Goal: Find specific page/section: Find specific page/section

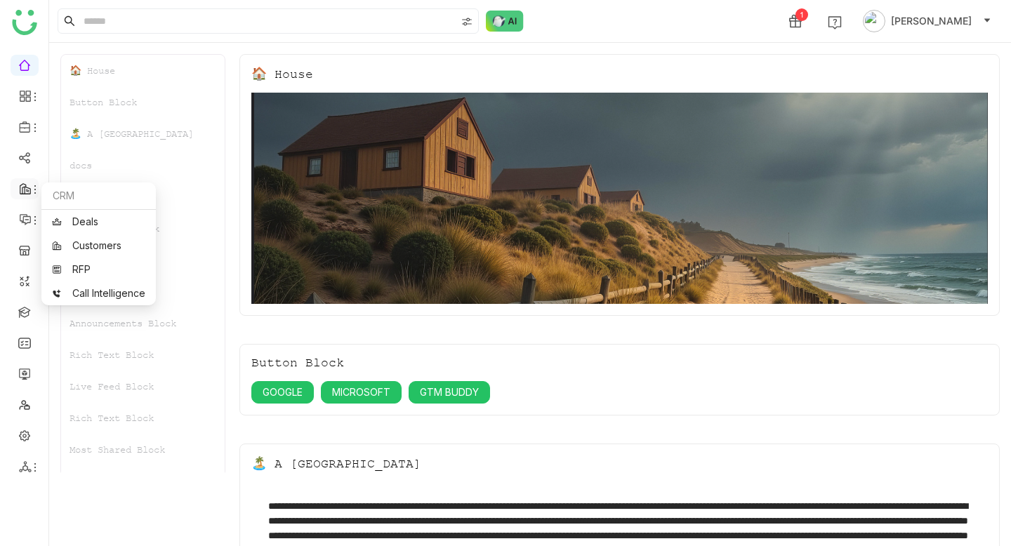
click at [19, 192] on icon at bounding box center [25, 189] width 13 height 13
click at [22, 251] on link at bounding box center [24, 250] width 13 height 12
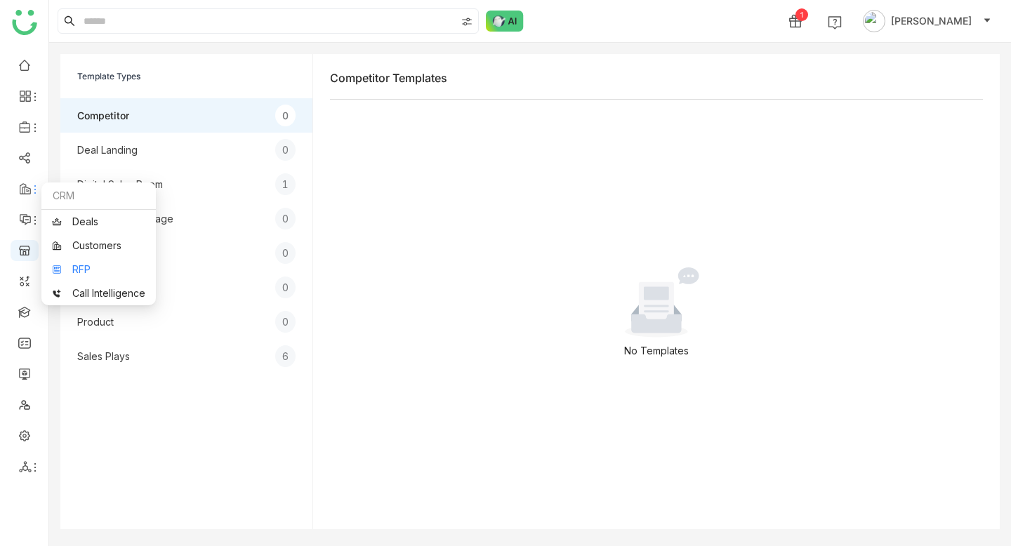
click at [91, 265] on link "RFP" at bounding box center [98, 270] width 93 height 10
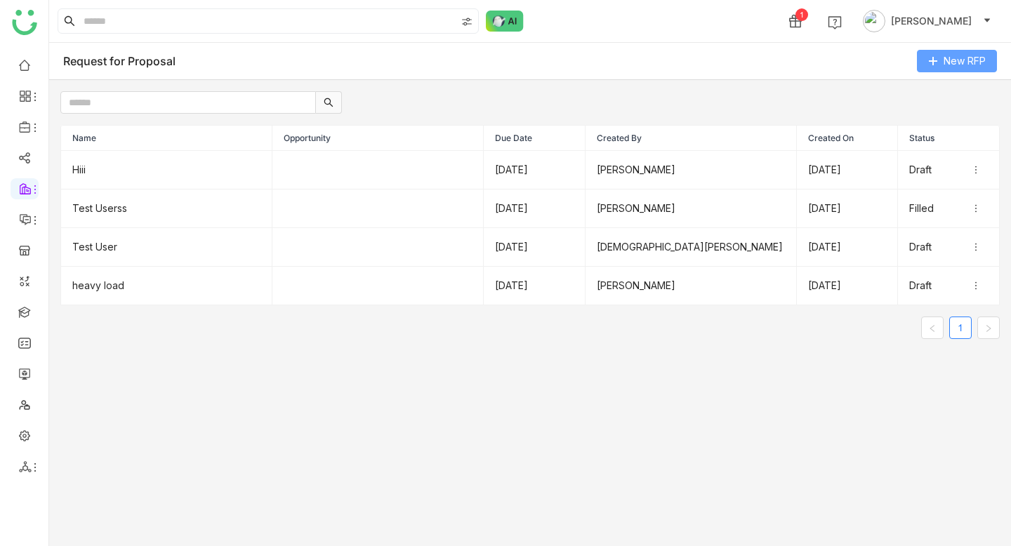
click at [952, 63] on span "New RFP" at bounding box center [965, 60] width 42 height 15
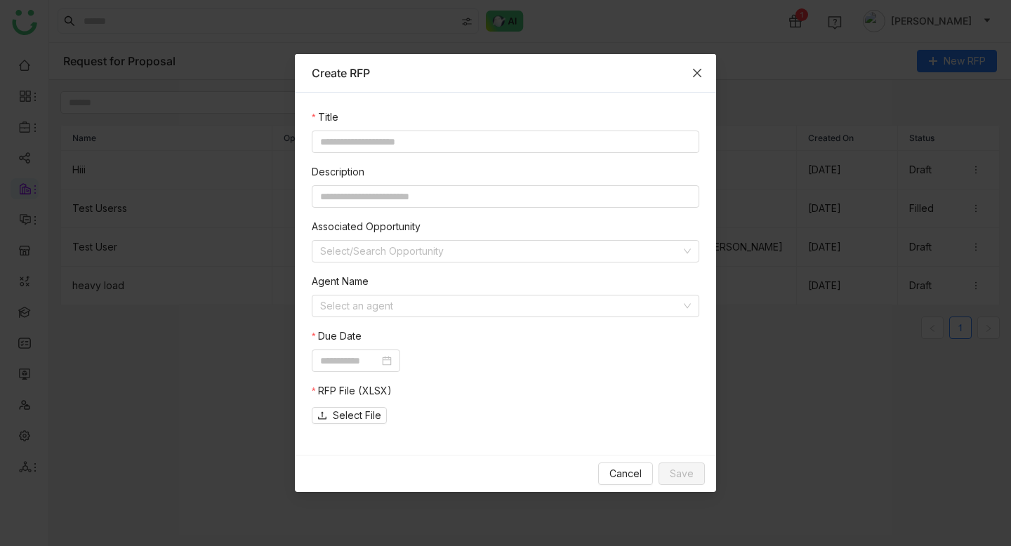
click at [693, 74] on icon "Close" at bounding box center [697, 72] width 11 height 11
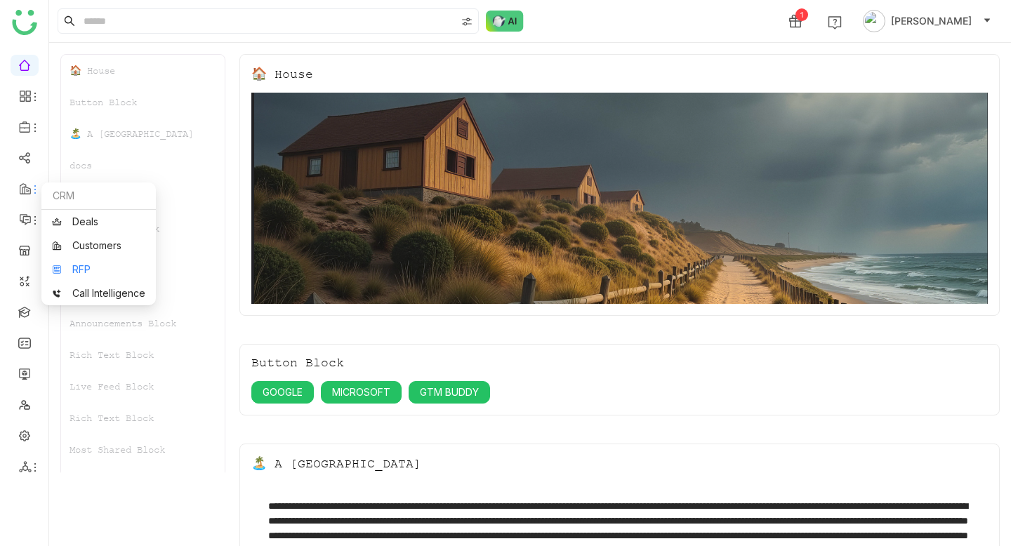
click at [83, 270] on link "RFP" at bounding box center [98, 270] width 93 height 10
